Goal: Transaction & Acquisition: Register for event/course

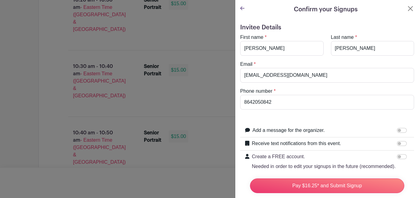
click at [403, 11] on div "Confirm your Signups" at bounding box center [327, 9] width 174 height 9
click at [412, 10] on button "Close" at bounding box center [410, 8] width 7 height 7
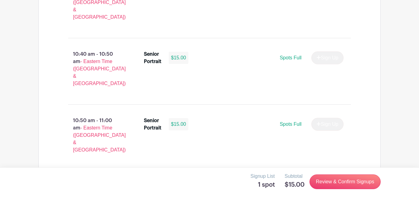
scroll to position [1154, 0]
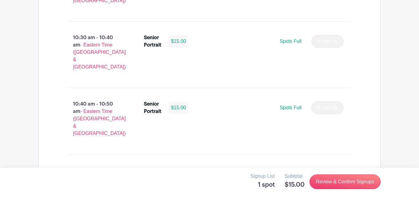
scroll to position [1104, 0]
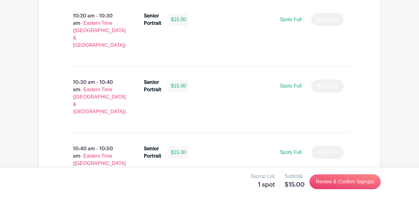
scroll to position [1053, 0]
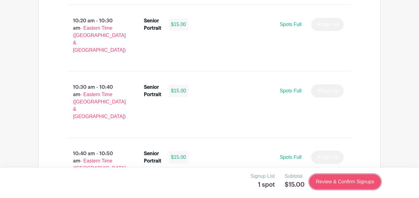
click at [349, 189] on link "Review & Confirm Signups" at bounding box center [344, 182] width 71 height 15
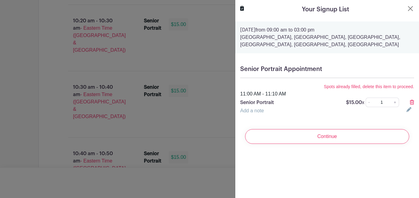
click at [413, 103] on icon at bounding box center [412, 102] width 4 height 5
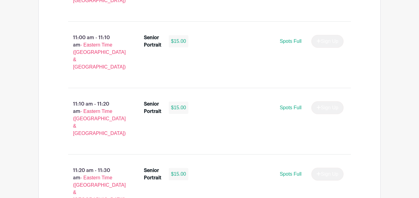
scroll to position [1307, 0]
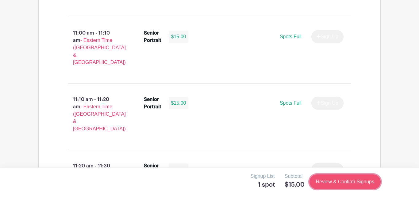
click at [362, 183] on link "Review & Confirm Signups" at bounding box center [344, 182] width 71 height 15
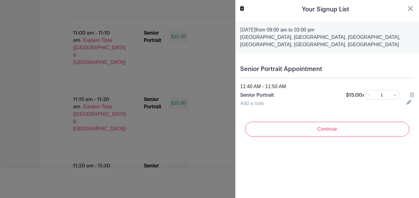
click at [192, 86] on div at bounding box center [209, 99] width 419 height 198
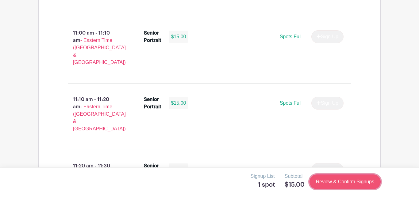
click at [347, 186] on link "Review & Confirm Signups" at bounding box center [344, 182] width 71 height 15
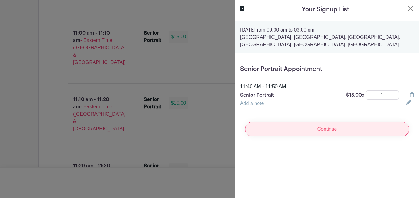
click at [369, 125] on input "Continue" at bounding box center [327, 129] width 164 height 15
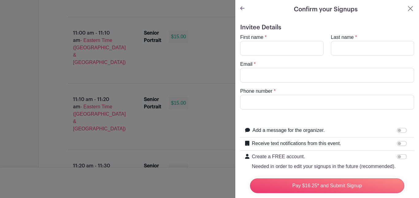
click at [242, 10] on icon at bounding box center [242, 8] width 4 height 5
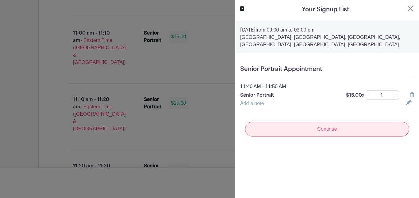
click at [365, 127] on input "Continue" at bounding box center [327, 129] width 164 height 15
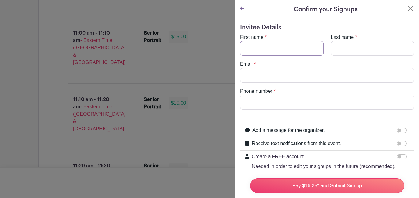
click at [290, 49] on input "First name" at bounding box center [281, 48] width 83 height 15
type input "[PERSON_NAME]"
type input "[EMAIL_ADDRESS][DOMAIN_NAME]"
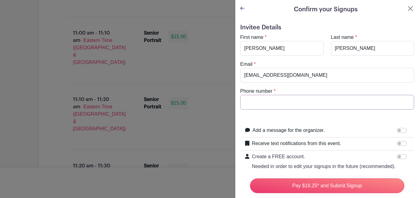
type input "8642050842"
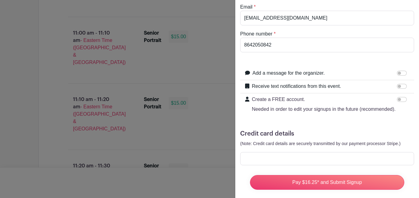
scroll to position [64, 0]
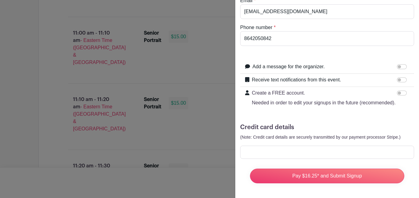
click at [365, 156] on div at bounding box center [327, 152] width 174 height 13
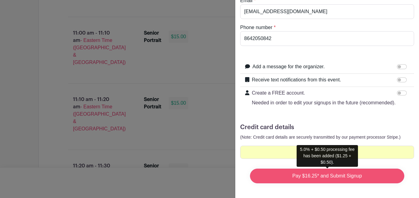
click at [325, 178] on input "Pay $16.25* and Submit Signup" at bounding box center [327, 176] width 154 height 15
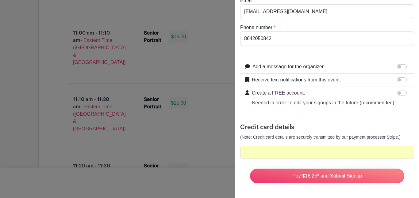
click at [312, 157] on div at bounding box center [327, 152] width 174 height 13
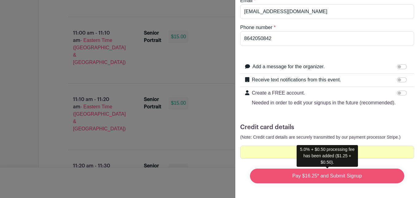
click at [308, 178] on input "Pay $16.25* and Submit Signup" at bounding box center [327, 176] width 154 height 15
click at [315, 178] on input "Pay $16.25* and Submit Signup" at bounding box center [327, 176] width 154 height 15
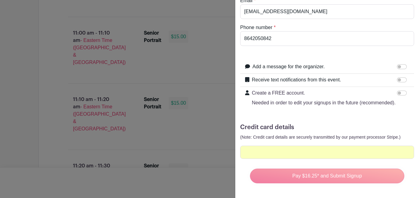
click at [350, 181] on div "Pay $16.25* and Submit Signup" at bounding box center [327, 176] width 164 height 25
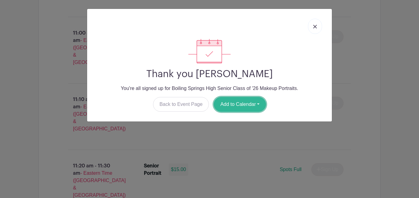
click at [238, 107] on button "Add to Calendar" at bounding box center [240, 104] width 52 height 15
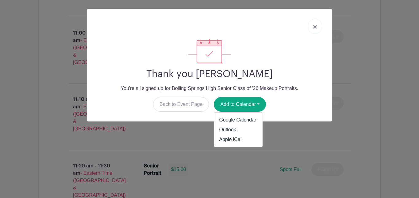
click at [277, 89] on p "You're all signed up for Boiling Springs High Senior Class of '26 Makeup Portra…" at bounding box center [209, 88] width 235 height 7
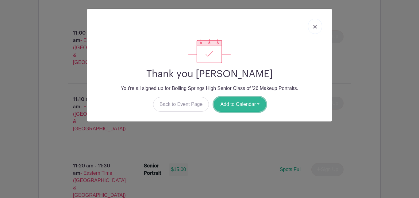
click at [241, 106] on button "Add to Calendar" at bounding box center [240, 104] width 52 height 15
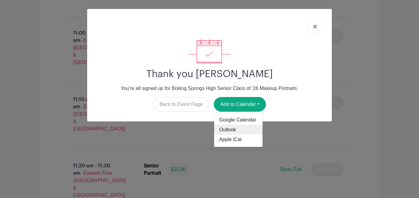
click at [245, 129] on link "Outlook" at bounding box center [238, 130] width 48 height 10
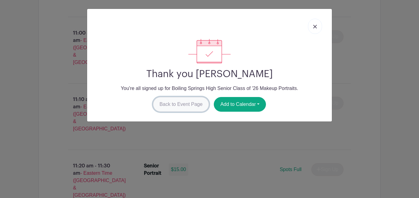
click at [172, 106] on link "Back to Event Page" at bounding box center [181, 104] width 56 height 15
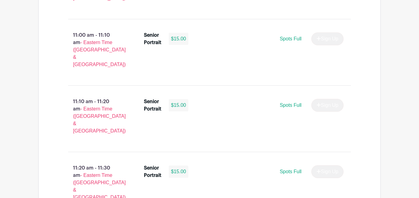
scroll to position [1304, 0]
